Goal: Book appointment/travel/reservation

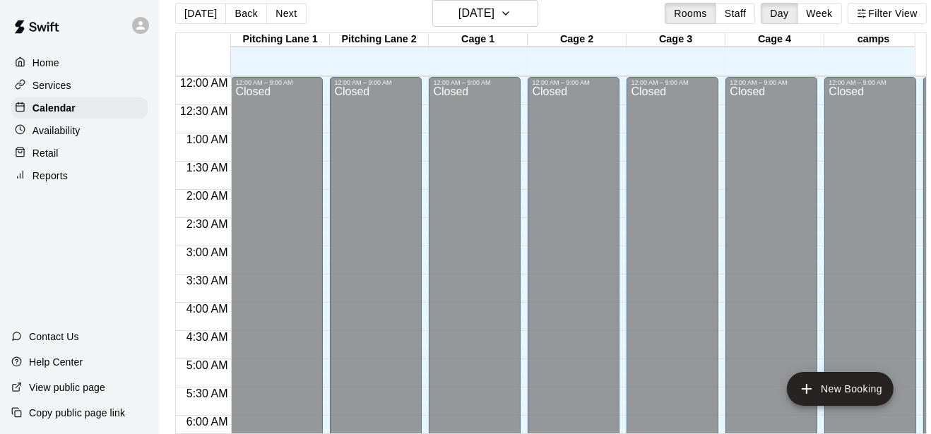
scroll to position [470, 0]
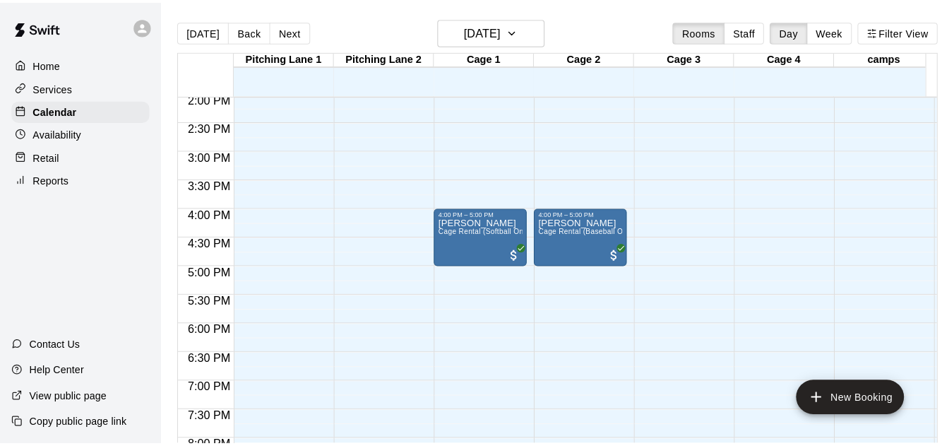
scroll to position [572, 0]
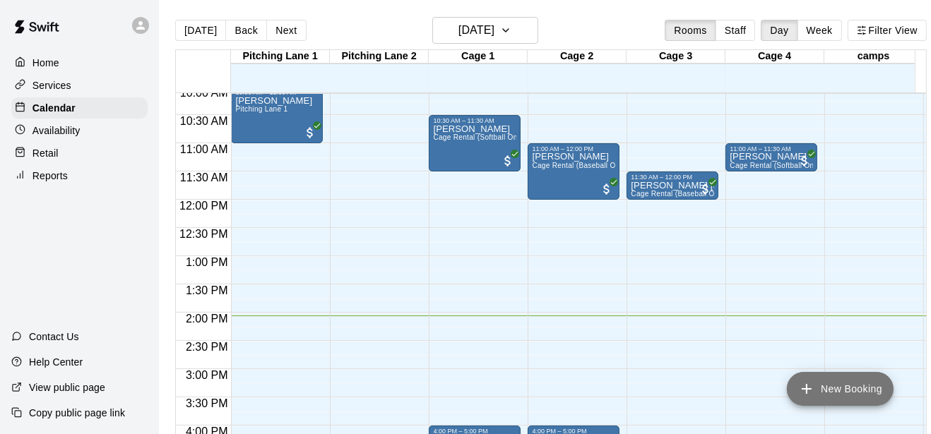
click at [862, 394] on button "New Booking" at bounding box center [840, 389] width 107 height 34
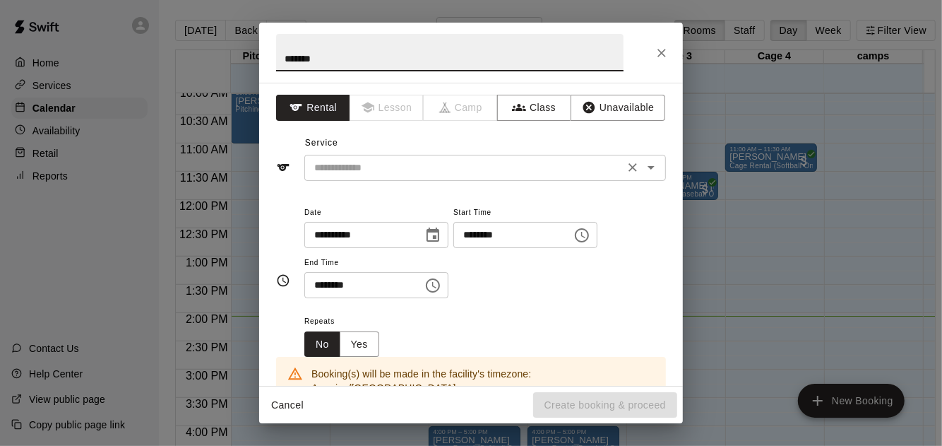
type input "*******"
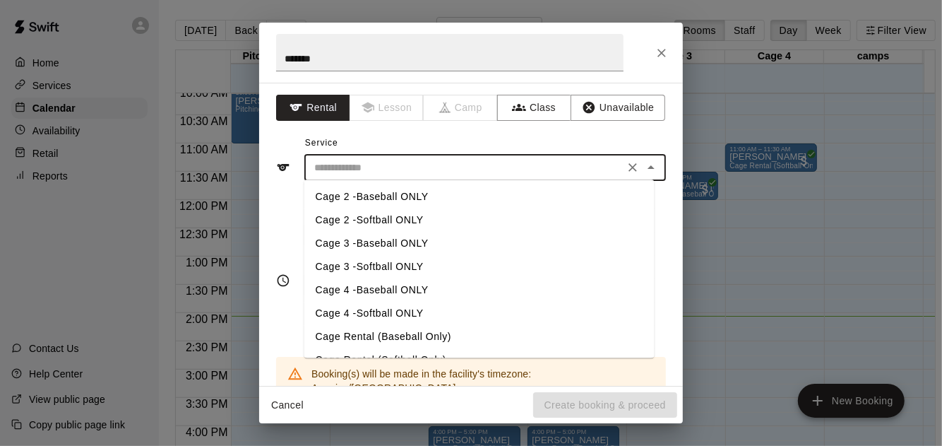
click at [411, 167] on input "text" at bounding box center [464, 168] width 311 height 18
click at [415, 338] on li "Cage Rental (Baseball Only)" at bounding box center [479, 336] width 350 height 23
type input "**********"
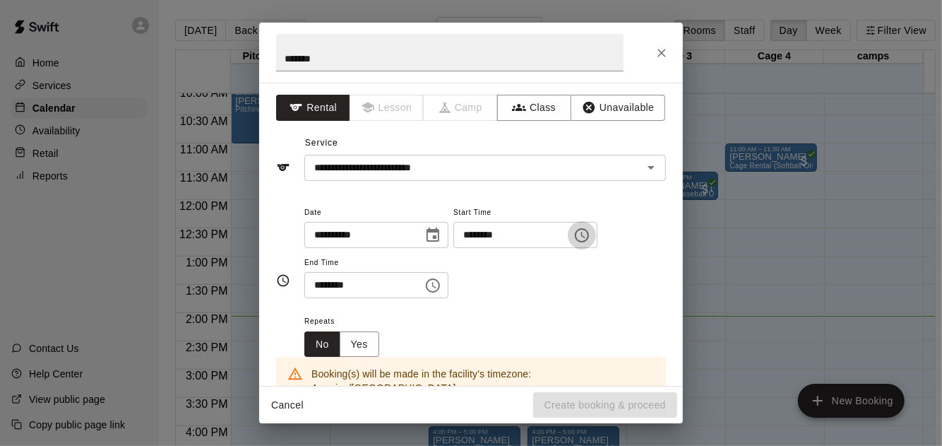
click at [590, 232] on icon "Choose time, selected time is 2:00 PM" at bounding box center [581, 235] width 17 height 17
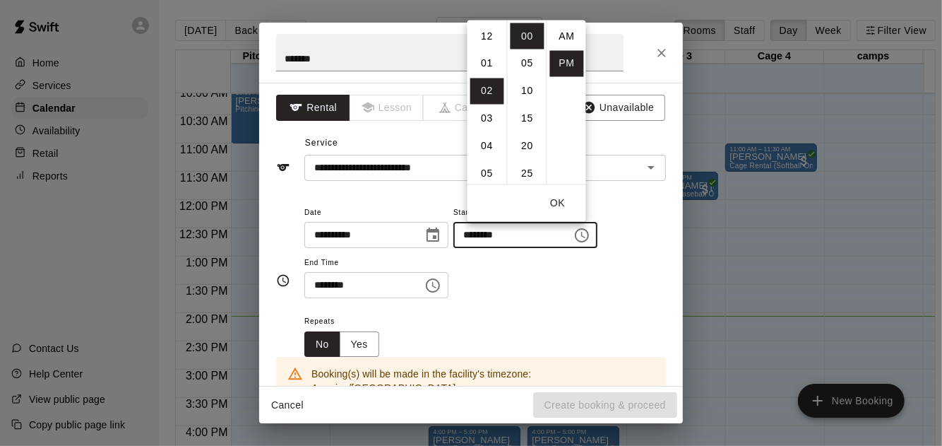
scroll to position [25, 0]
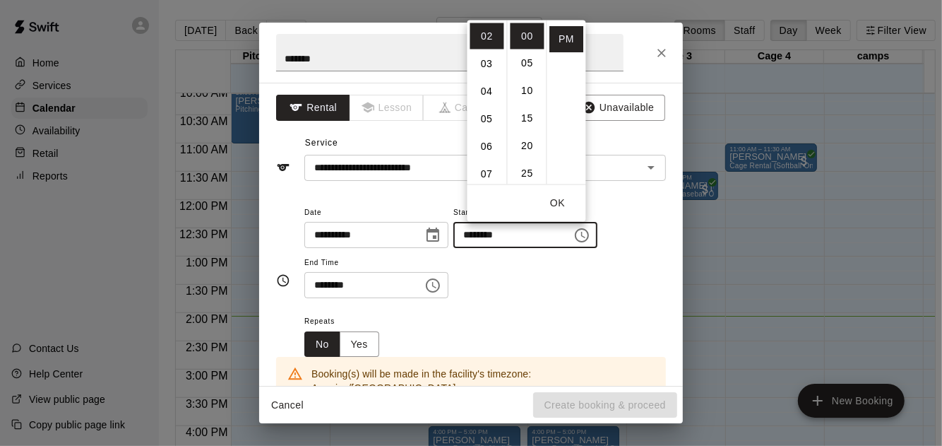
click at [512, 308] on div "**********" at bounding box center [485, 257] width 362 height 109
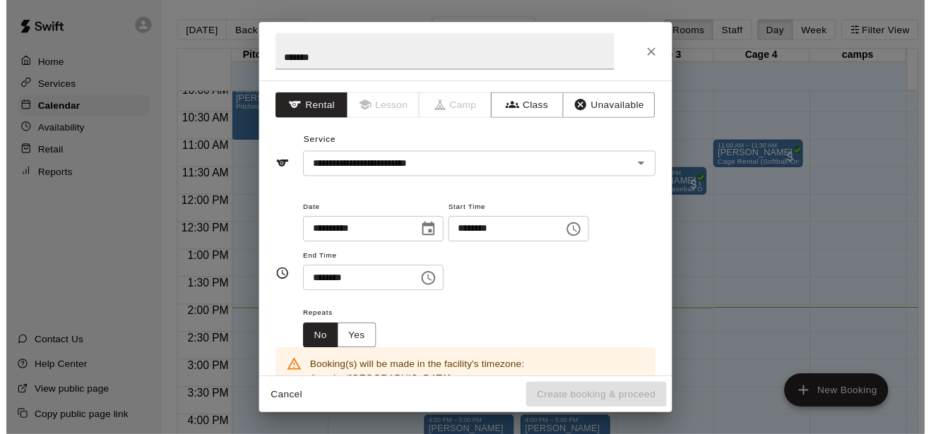
scroll to position [222, 0]
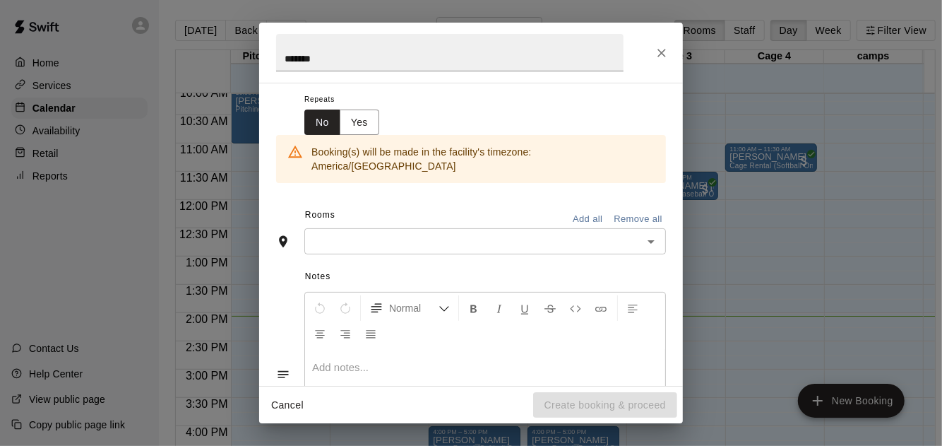
click at [368, 232] on input "text" at bounding box center [474, 241] width 330 height 18
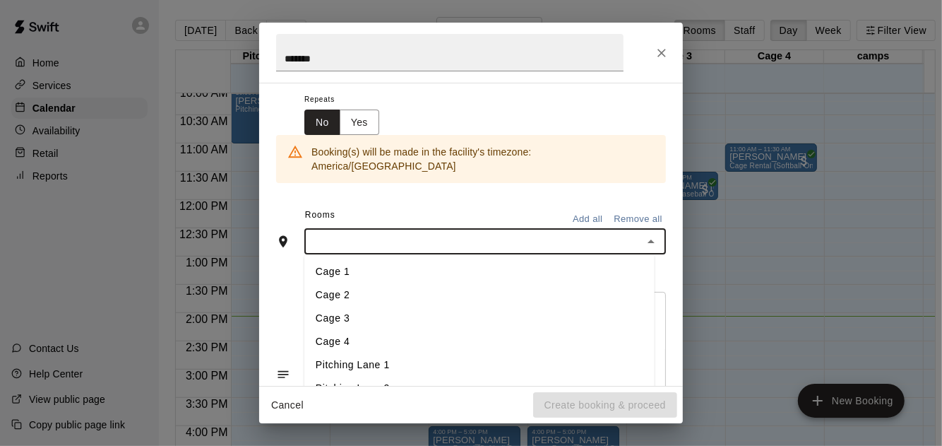
click at [379, 284] on li "Cage 2" at bounding box center [479, 295] width 350 height 23
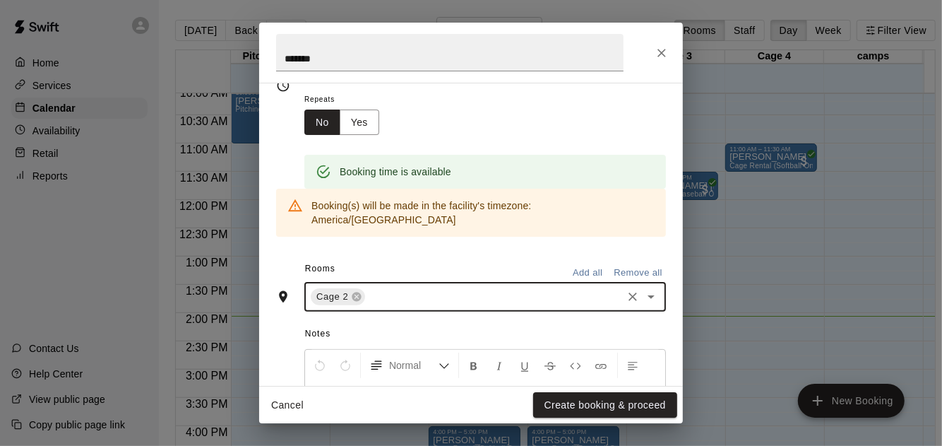
drag, startPoint x: 633, startPoint y: 403, endPoint x: 626, endPoint y: 397, distance: 9.0
click at [632, 402] on button "Create booking & proceed" at bounding box center [605, 405] width 144 height 26
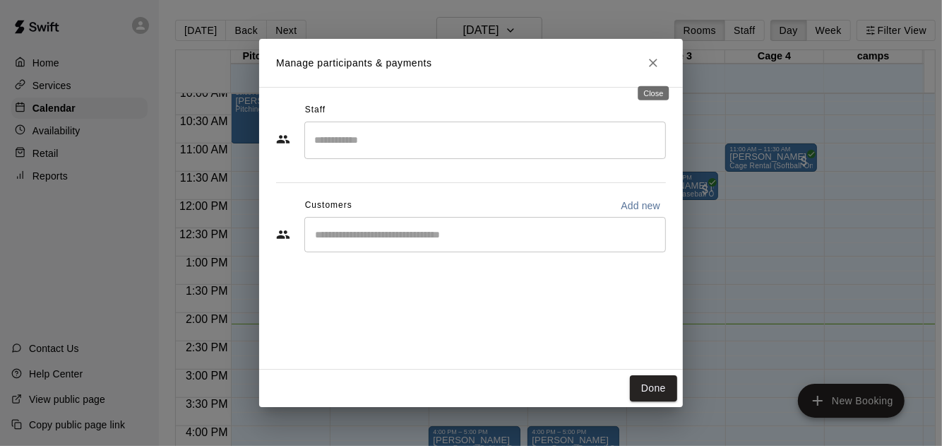
click at [650, 73] on button "Close" at bounding box center [653, 62] width 25 height 25
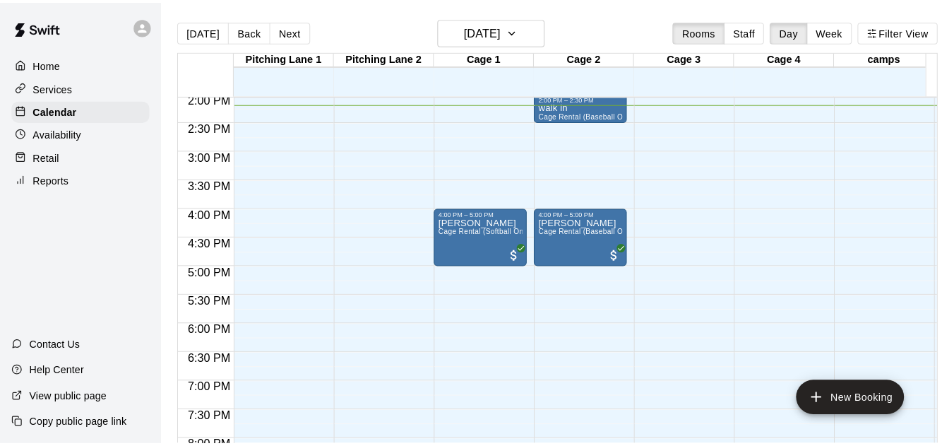
scroll to position [572, 0]
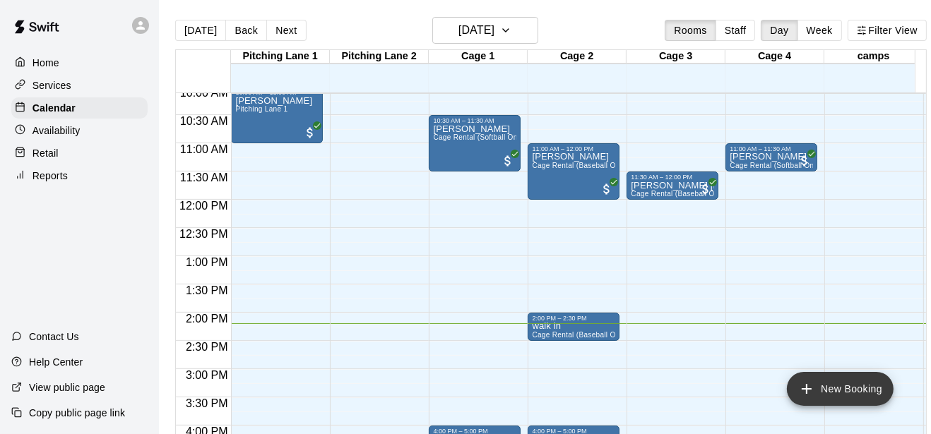
click at [872, 394] on button "New Booking" at bounding box center [840, 389] width 107 height 34
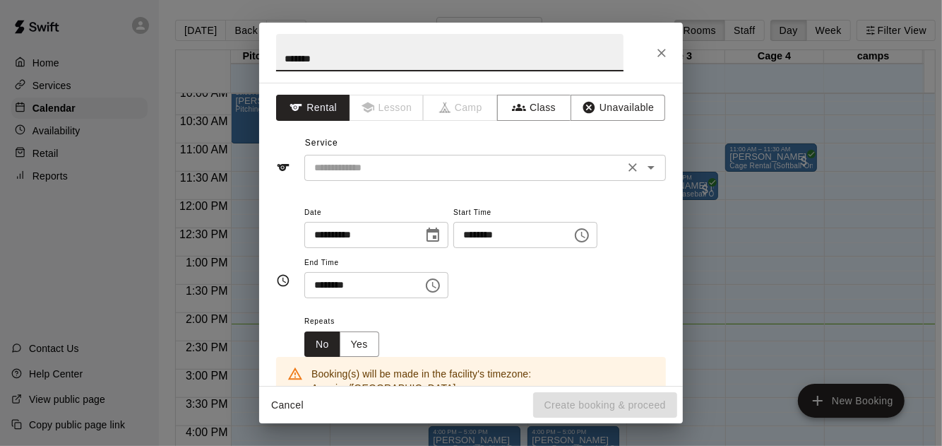
click at [627, 169] on icon "Clear" at bounding box center [633, 167] width 14 height 14
type input "*******"
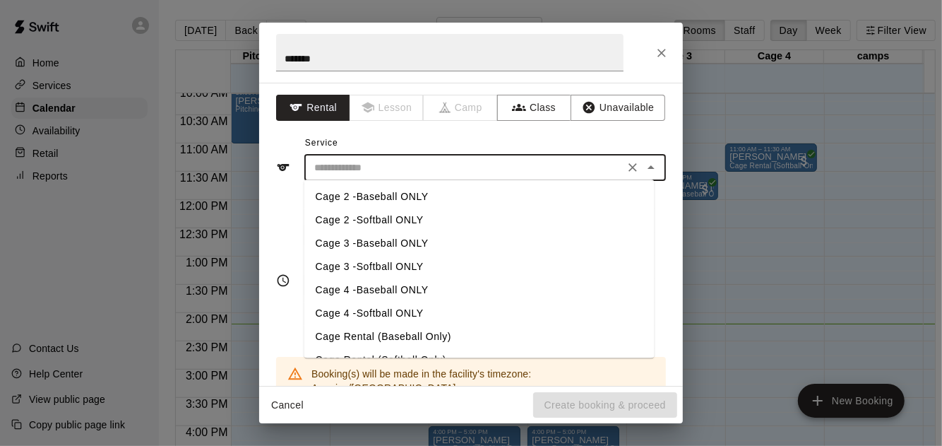
click at [527, 159] on input "text" at bounding box center [464, 168] width 311 height 18
click at [400, 332] on li "Cage Rental (Baseball Only)" at bounding box center [479, 336] width 350 height 23
type input "**********"
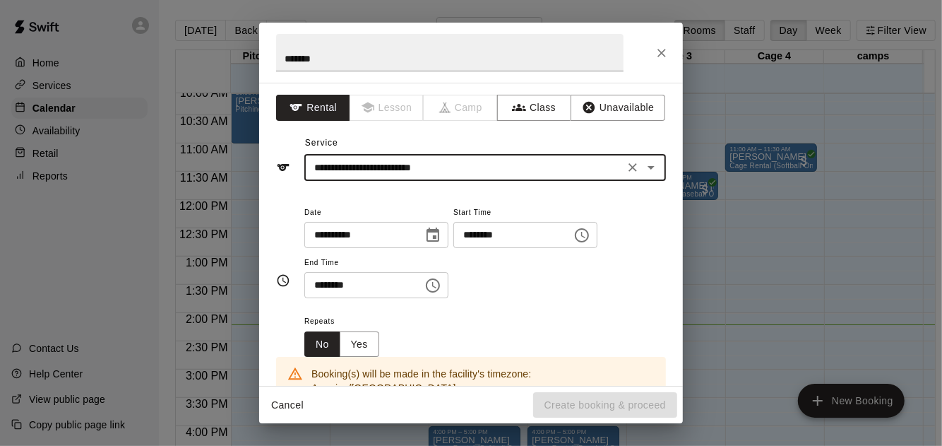
click at [590, 235] on icon "Choose time, selected time is 2:00 PM" at bounding box center [581, 235] width 17 height 17
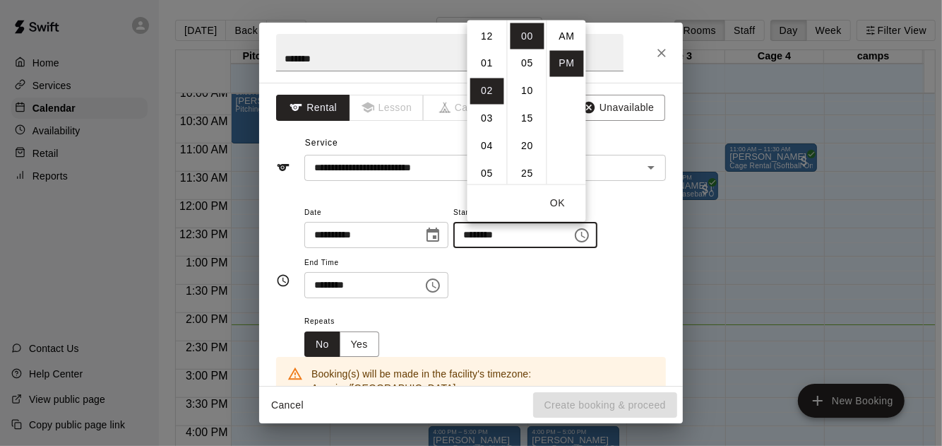
scroll to position [25, 0]
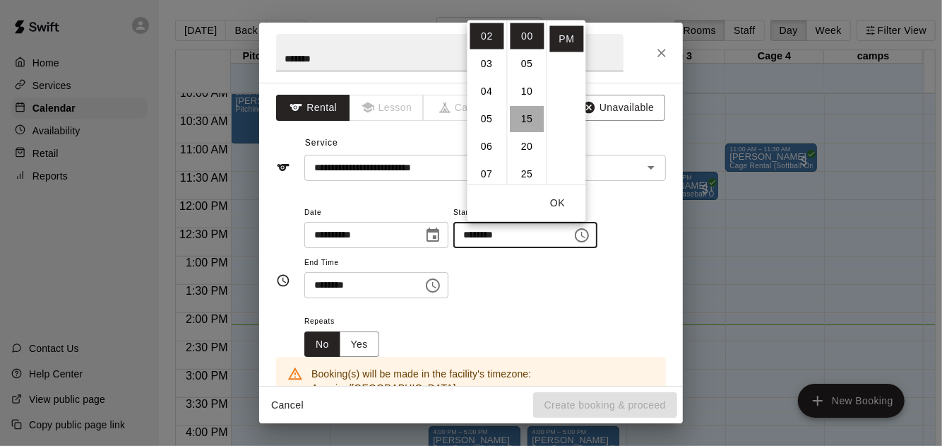
click at [532, 124] on li "15" at bounding box center [528, 118] width 34 height 26
type input "********"
click at [441, 282] on icon "Choose time, selected time is 2:30 PM" at bounding box center [432, 285] width 17 height 17
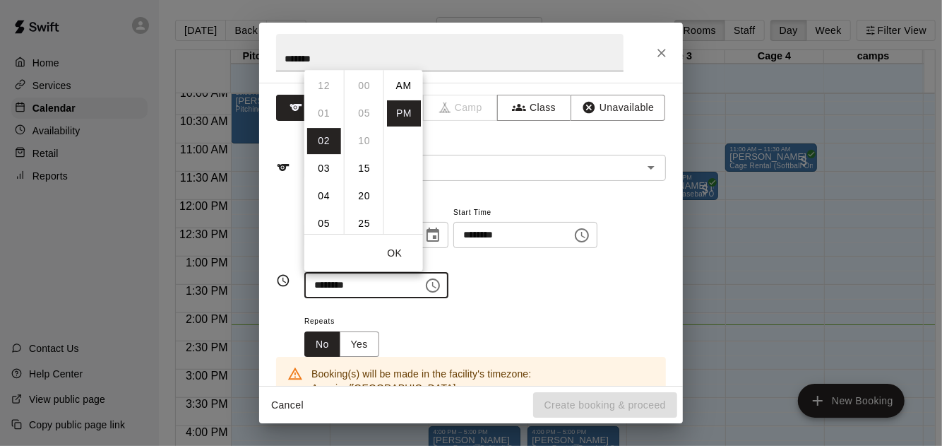
scroll to position [25, 0]
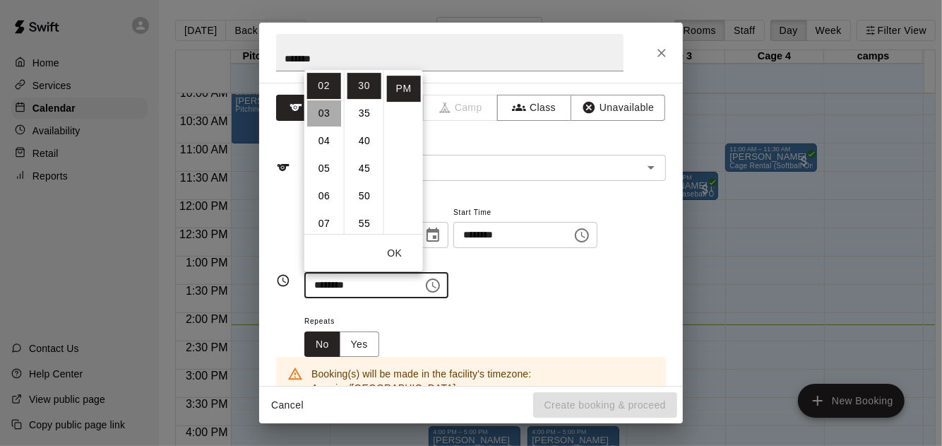
click at [328, 114] on li "03" at bounding box center [324, 113] width 34 height 26
click at [366, 95] on li "15" at bounding box center [364, 92] width 34 height 26
type input "********"
click at [559, 312] on div "Repeats No Yes" at bounding box center [485, 334] width 362 height 44
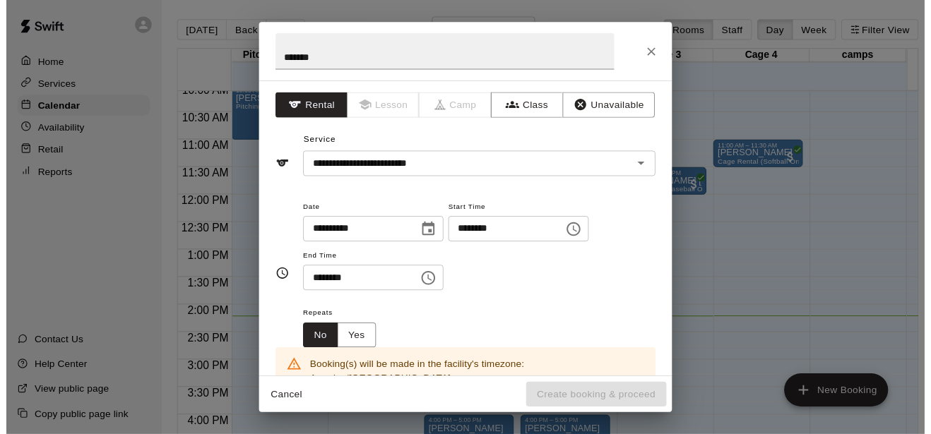
scroll to position [222, 0]
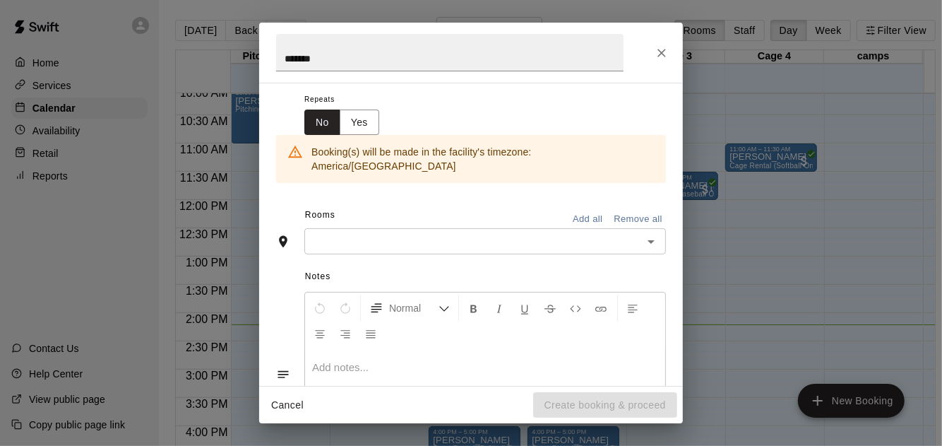
click at [438, 232] on input "text" at bounding box center [474, 241] width 330 height 18
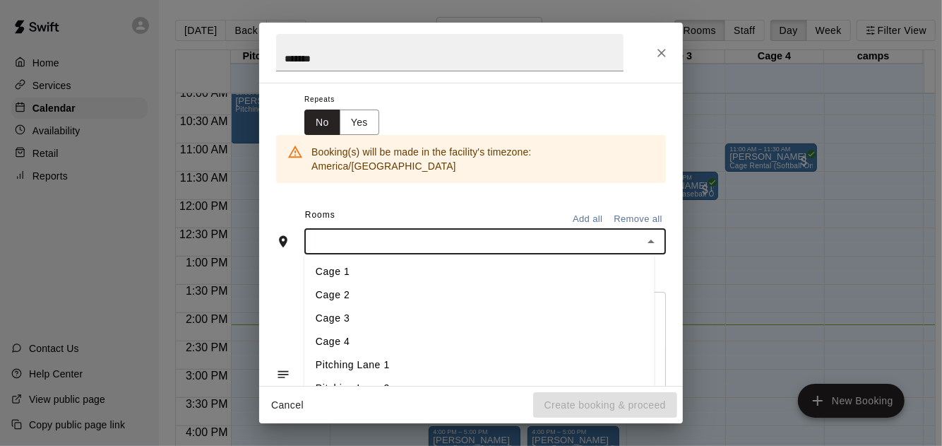
click at [429, 307] on li "Cage 3" at bounding box center [479, 318] width 350 height 23
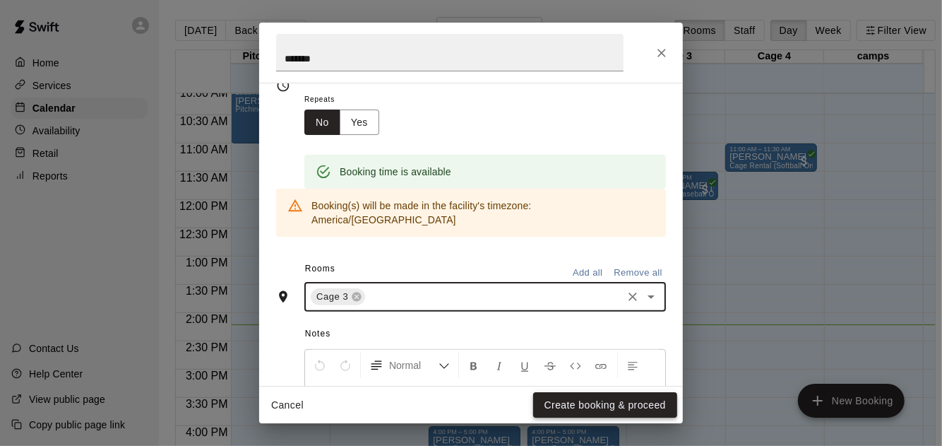
click at [592, 392] on button "Create booking & proceed" at bounding box center [605, 405] width 144 height 26
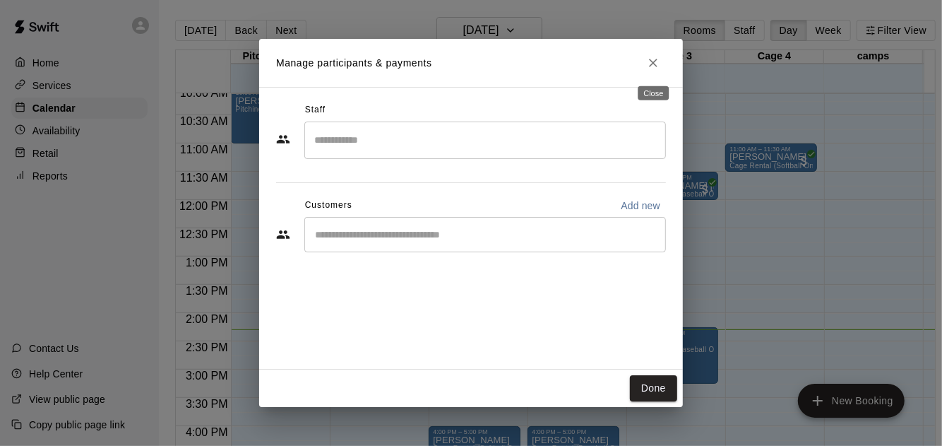
click at [648, 57] on icon "Close" at bounding box center [653, 63] width 14 height 14
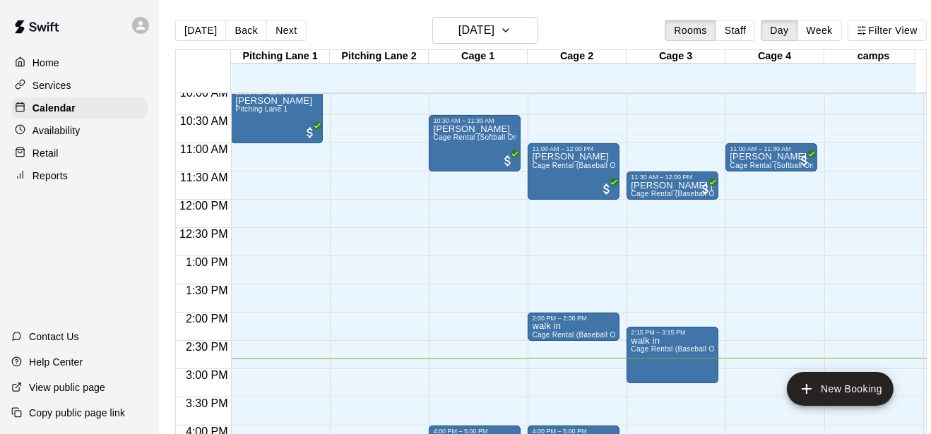
drag, startPoint x: 133, startPoint y: 299, endPoint x: 127, endPoint y: 394, distance: 94.8
drag, startPoint x: 127, startPoint y: 394, endPoint x: 0, endPoint y: 274, distance: 174.9
click at [26, 266] on div "Home Services Calendar Availability Retail Reports Contact Us Help Center View …" at bounding box center [79, 217] width 159 height 434
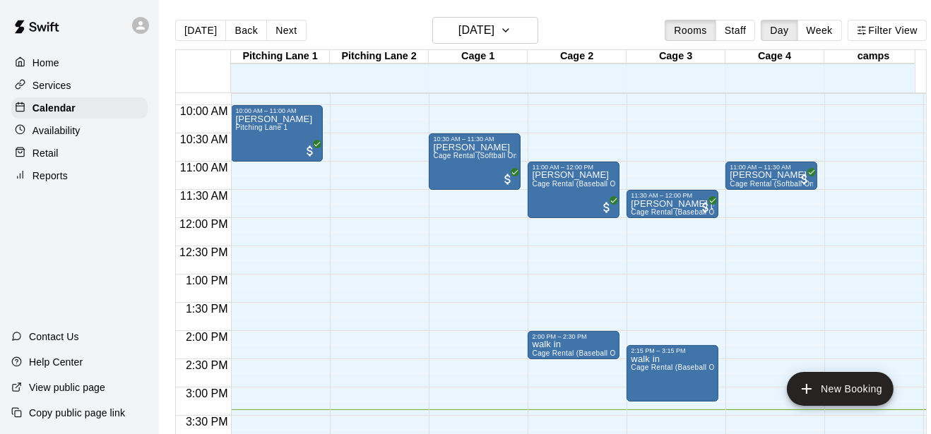
scroll to position [776, 0]
